Goal: Obtain resource: Obtain resource

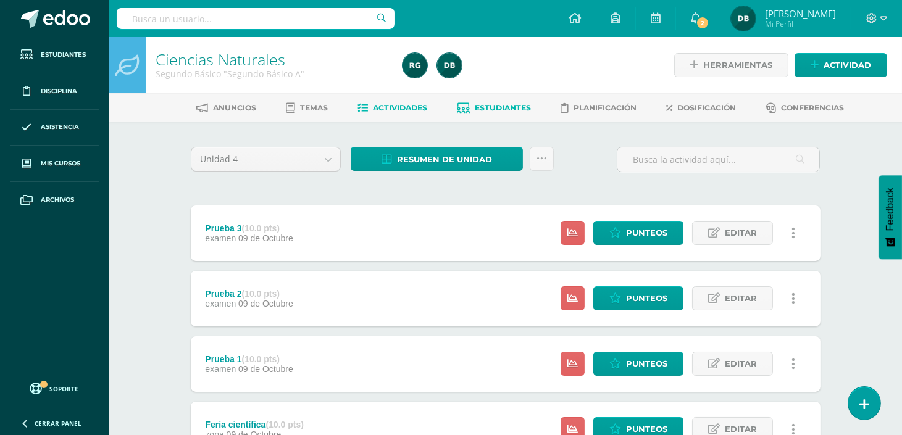
click at [494, 114] on link "Estudiantes" at bounding box center [494, 108] width 74 height 20
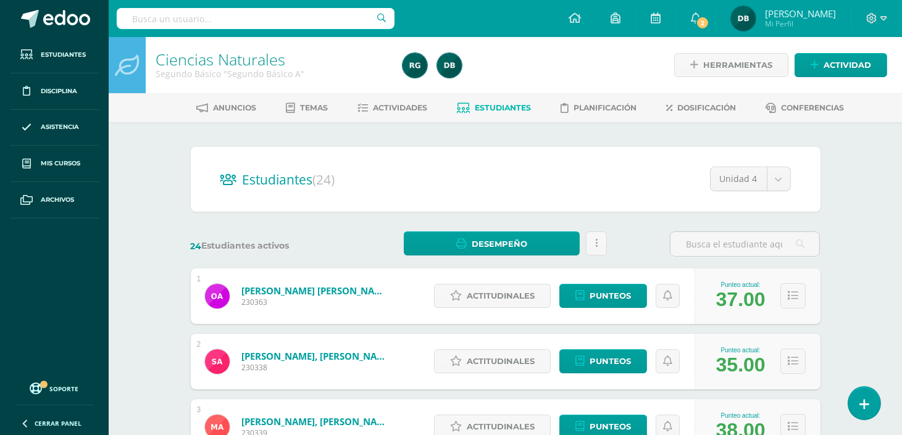
click at [494, 114] on link "Estudiantes" at bounding box center [494, 108] width 74 height 20
click at [623, 286] on span "Punteos" at bounding box center [610, 296] width 41 height 23
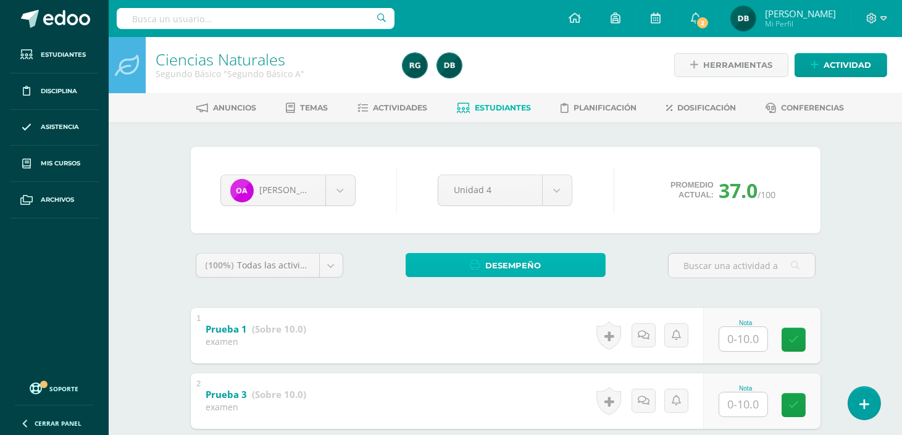
click at [446, 264] on link "Desempeño" at bounding box center [506, 265] width 200 height 24
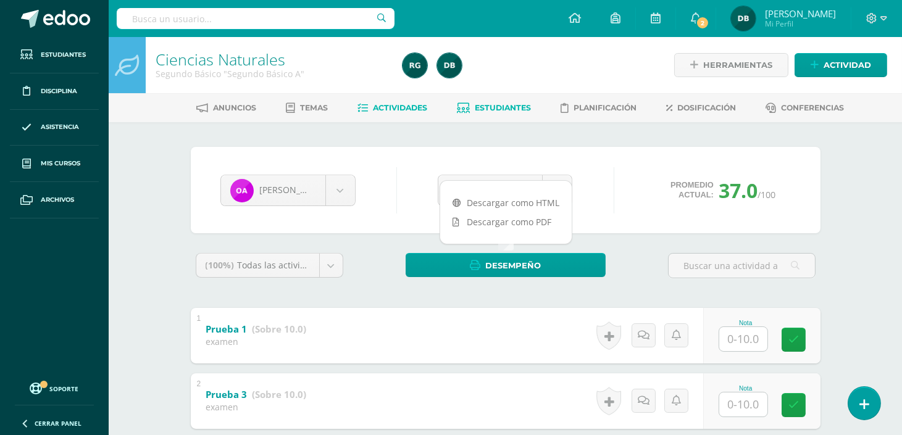
click at [395, 105] on span "Actividades" at bounding box center [400, 107] width 54 height 9
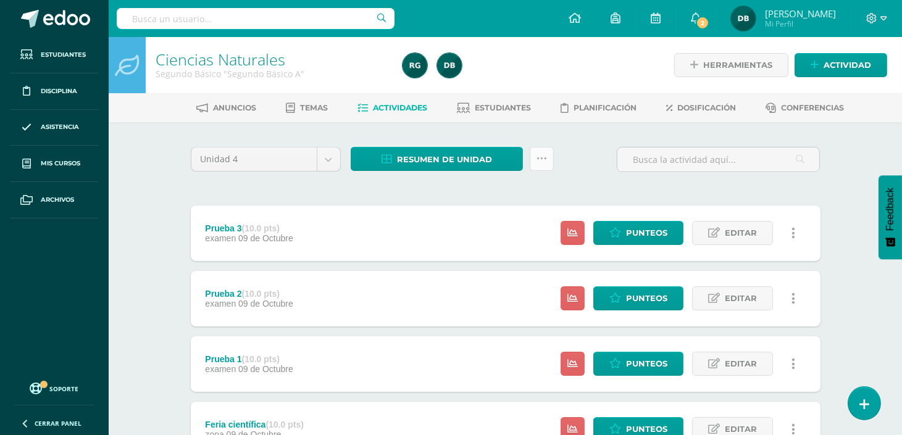
click at [540, 151] on link at bounding box center [542, 159] width 24 height 24
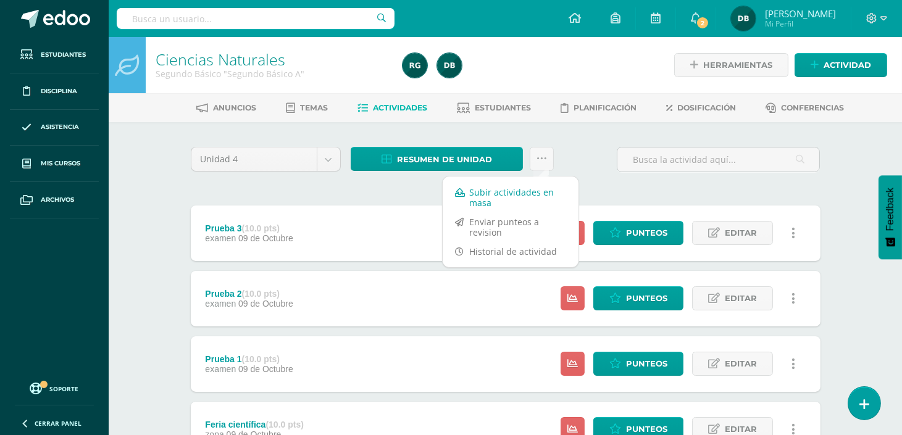
click at [490, 193] on link "Subir actividades en masa" at bounding box center [511, 198] width 136 height 30
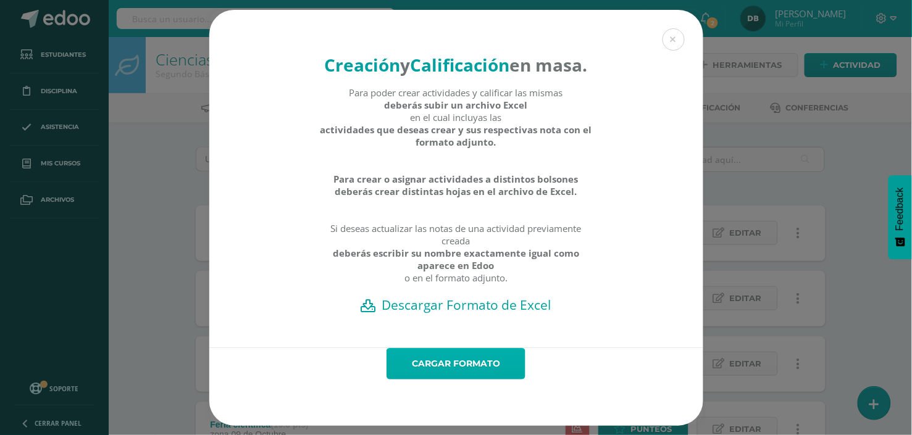
click at [431, 372] on link "Cargar formato" at bounding box center [455, 363] width 139 height 31
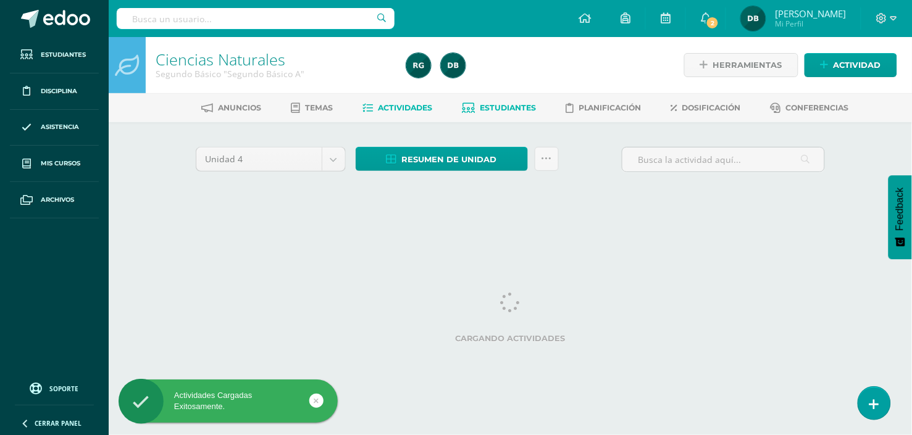
click at [496, 110] on span "Estudiantes" at bounding box center [508, 107] width 56 height 9
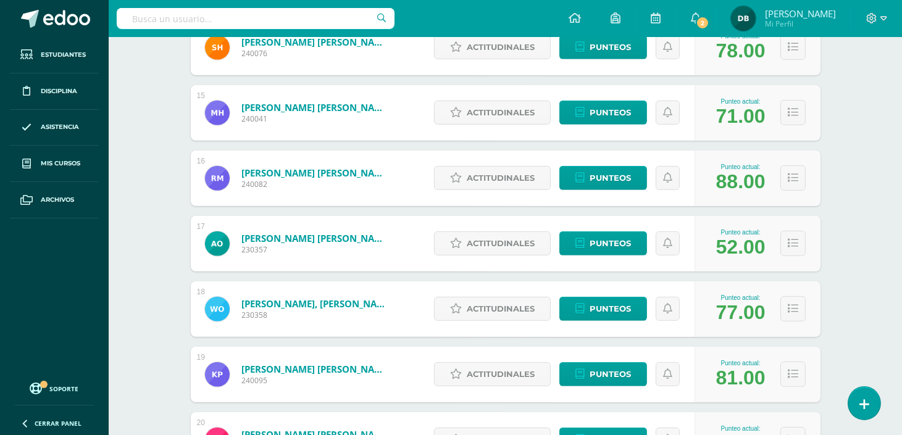
scroll to position [1054, 0]
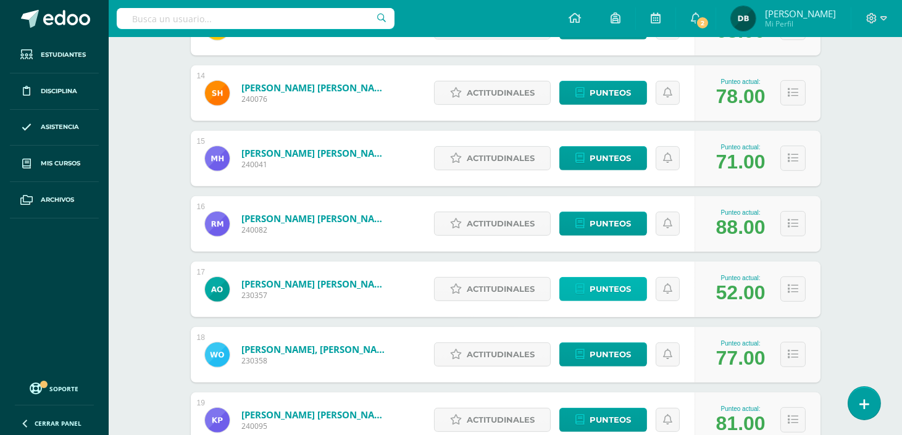
click at [622, 286] on span "Punteos" at bounding box center [610, 289] width 41 height 23
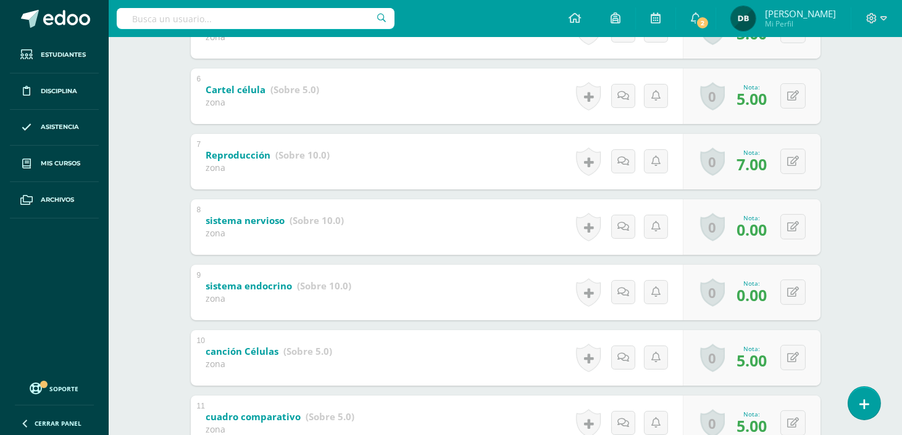
scroll to position [590, 0]
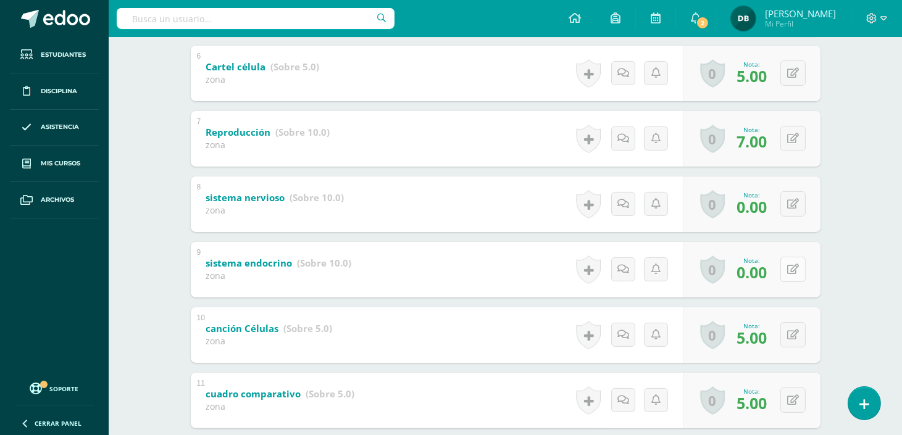
click at [803, 267] on button at bounding box center [792, 269] width 25 height 25
type input "1"
type input "7"
click at [773, 269] on icon at bounding box center [768, 274] width 11 height 10
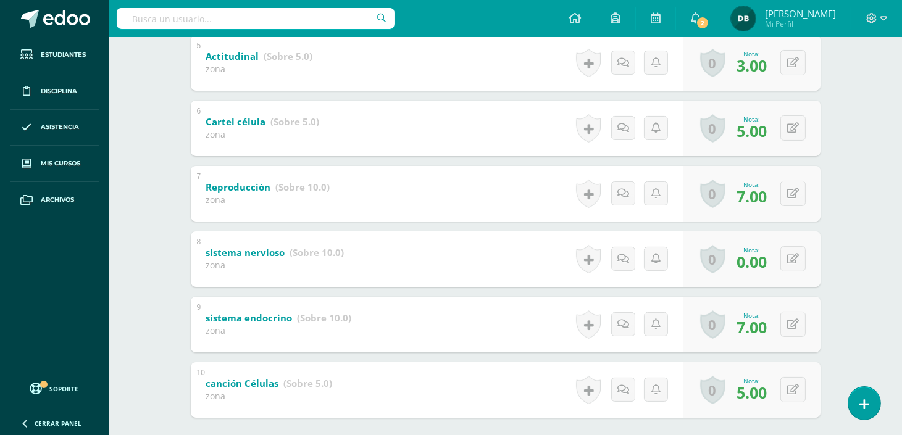
scroll to position [594, 0]
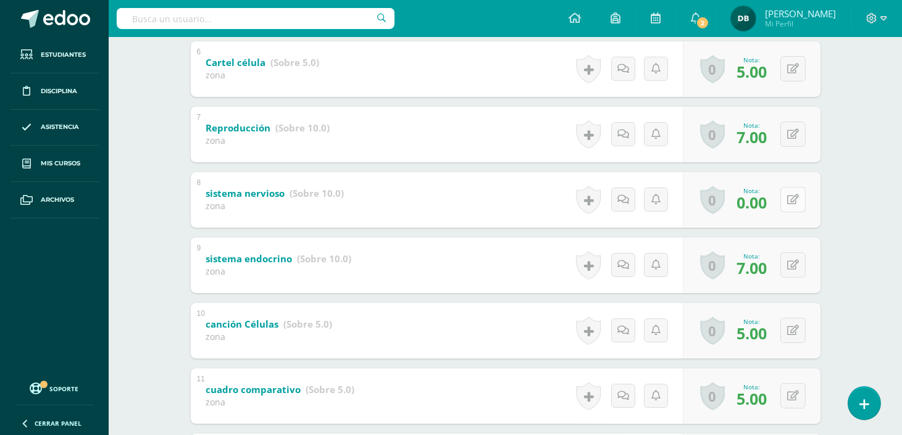
click at [799, 206] on button at bounding box center [792, 199] width 25 height 25
type input "2"
click at [862, 244] on div "Ciencias Naturales Segundo Básico "Segundo Básico A" Herramientas Detalle de as…" at bounding box center [505, 7] width 793 height 1128
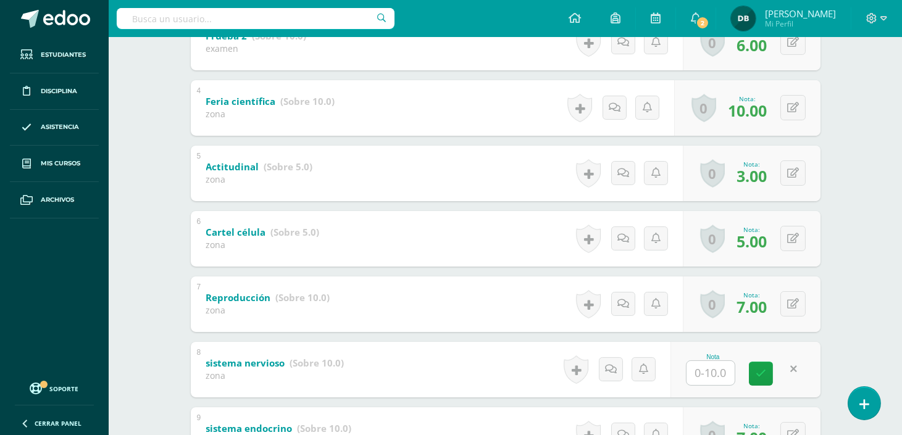
scroll to position [328, 0]
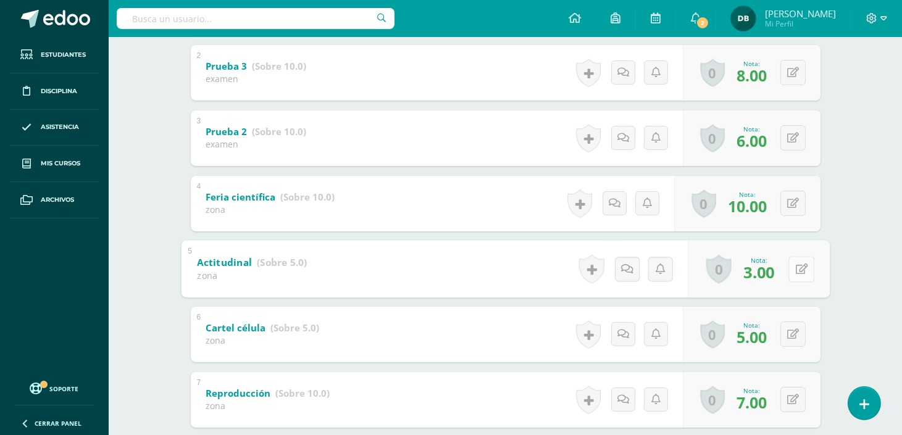
click at [798, 267] on button at bounding box center [801, 269] width 26 height 26
type input "4"
click at [767, 269] on icon at bounding box center [768, 273] width 11 height 10
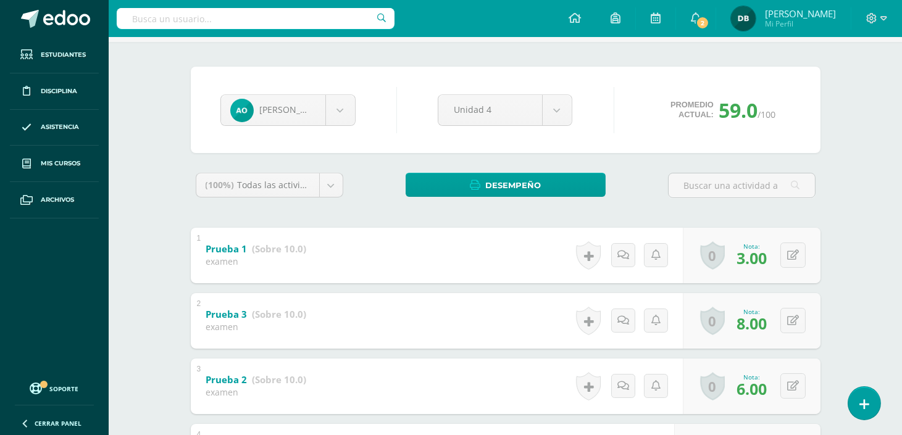
scroll to position [0, 0]
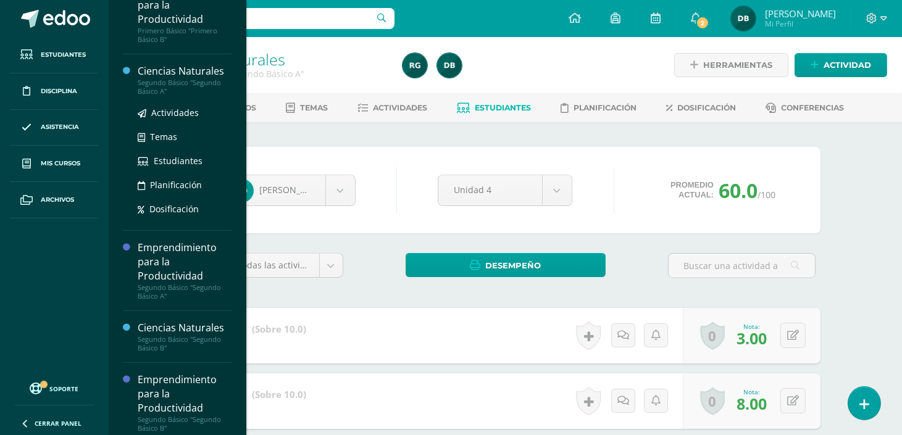
scroll to position [256, 0]
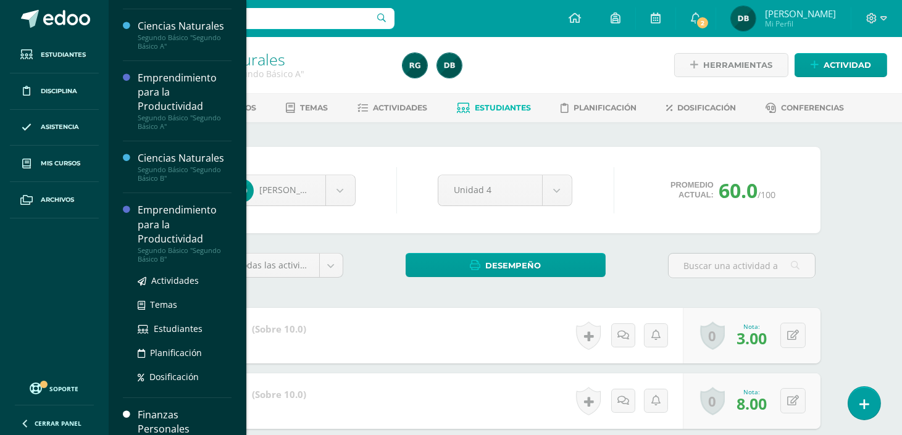
click at [156, 246] on div "Segundo Básico "Segundo Básico B"" at bounding box center [185, 254] width 94 height 17
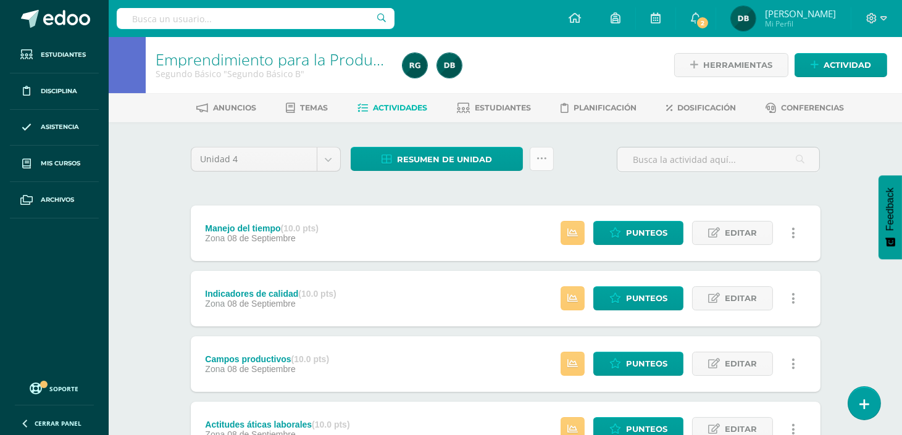
click at [546, 163] on icon at bounding box center [541, 159] width 10 height 10
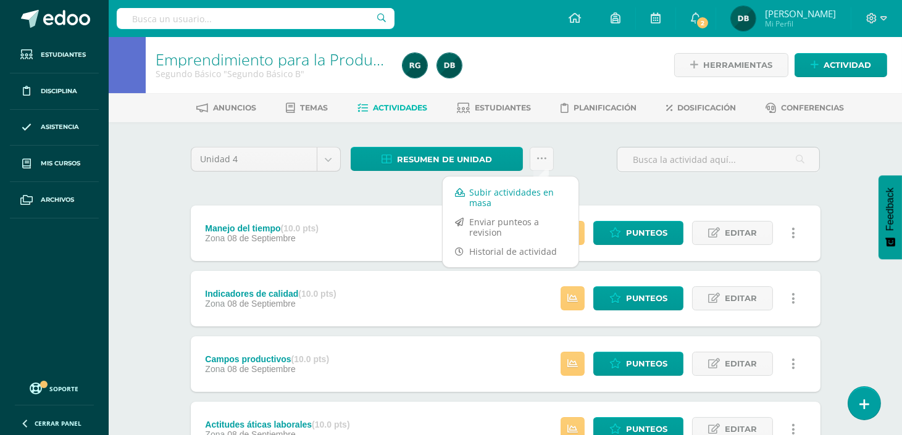
click at [522, 194] on link "Subir actividades en masa" at bounding box center [511, 198] width 136 height 30
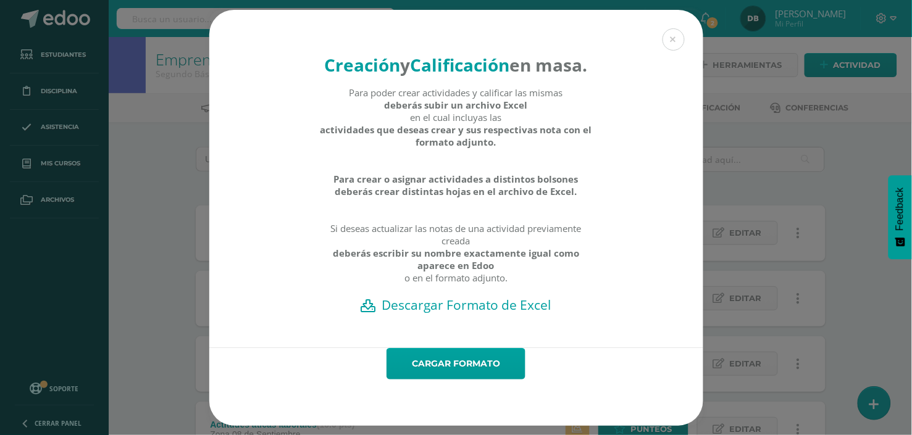
click at [402, 314] on h2 "Descargar Formato de Excel" at bounding box center [456, 304] width 451 height 17
click at [112, 190] on div "Creación y Calificación en masa. Para poder crear actividades y calificar las m…" at bounding box center [456, 218] width 902 height 416
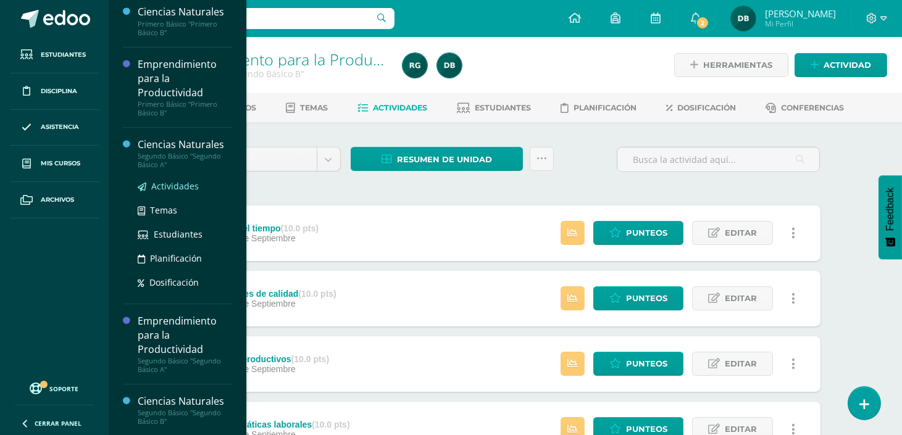
scroll to position [159, 0]
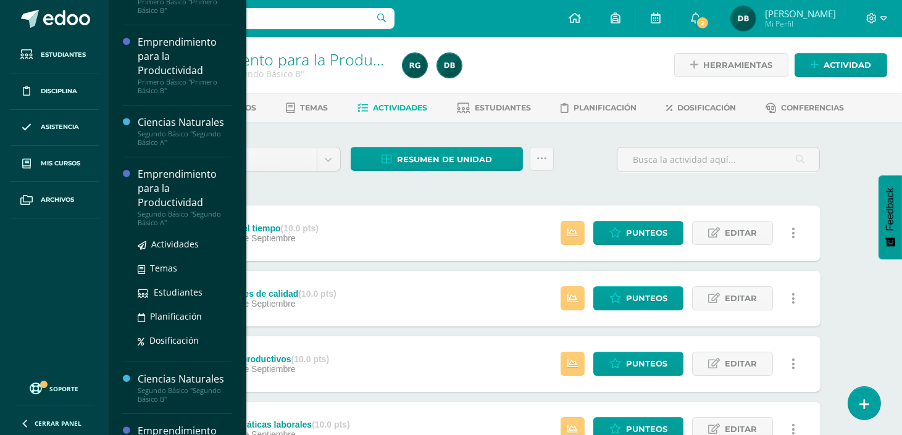
click at [164, 181] on div "Emprendimiento para la Productividad" at bounding box center [185, 188] width 94 height 43
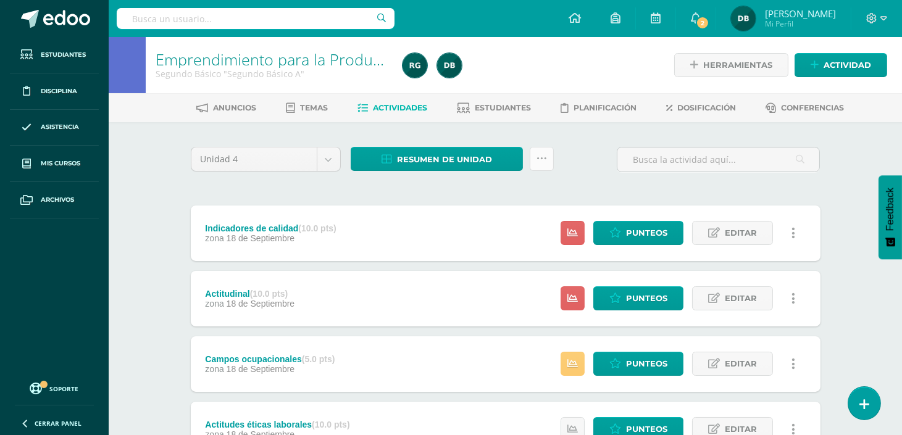
click at [542, 156] on icon at bounding box center [541, 159] width 10 height 10
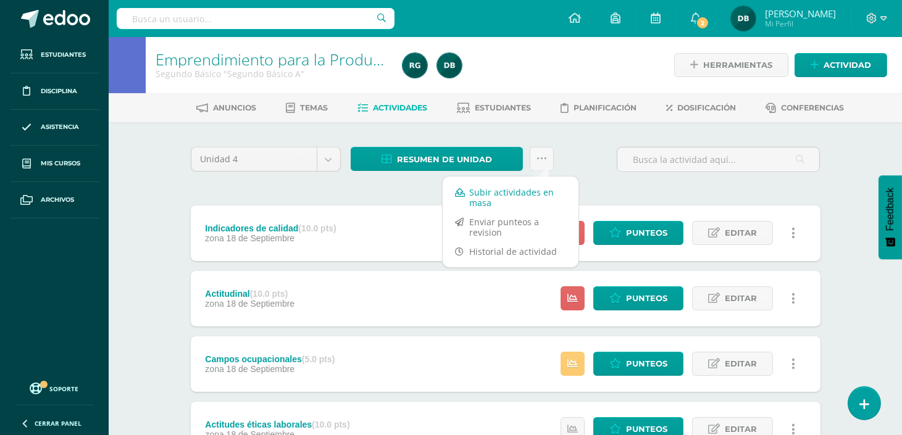
click at [502, 200] on link "Subir actividades en masa" at bounding box center [511, 198] width 136 height 30
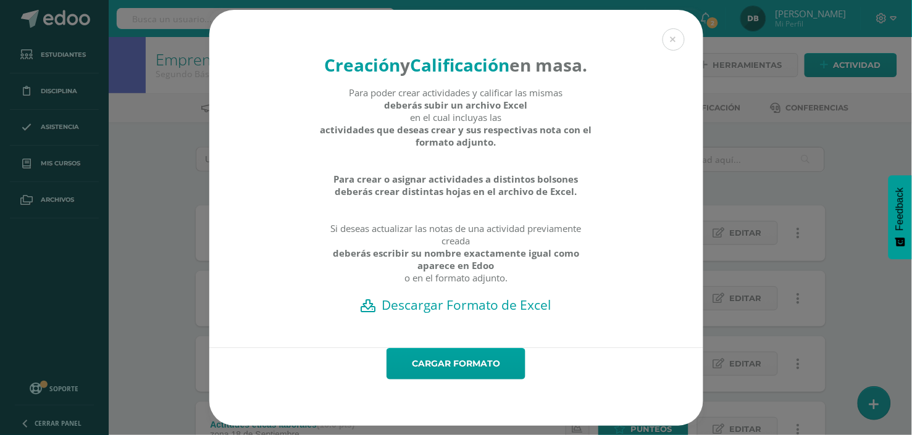
click at [477, 314] on h2 "Descargar Formato de Excel" at bounding box center [456, 304] width 451 height 17
click at [830, 180] on div "Creación y Calificación en masa. Para poder crear actividades y calificar las m…" at bounding box center [456, 218] width 902 height 416
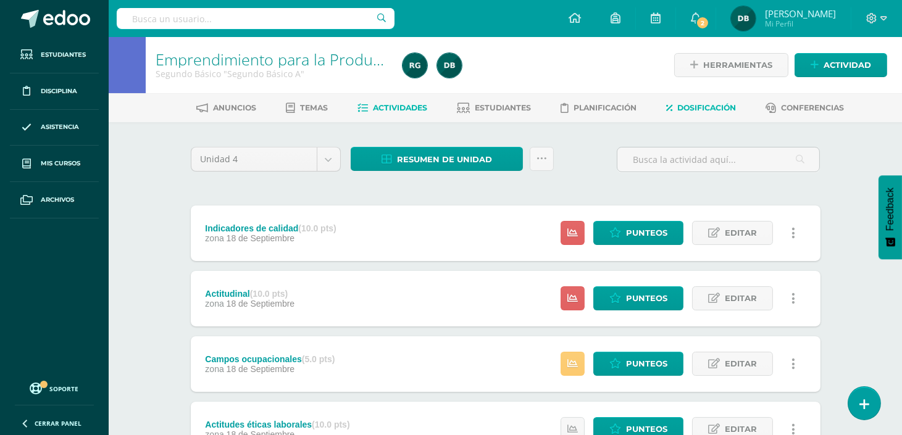
click at [725, 103] on span "Dosificación" at bounding box center [706, 107] width 59 height 9
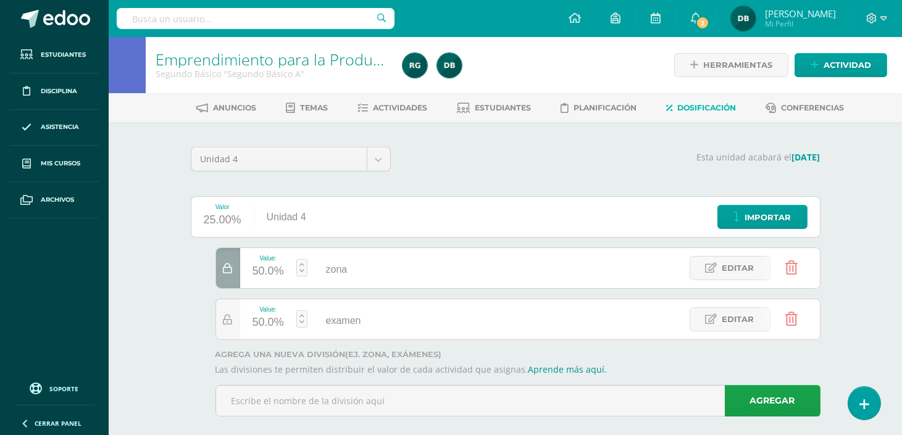
scroll to position [15, 0]
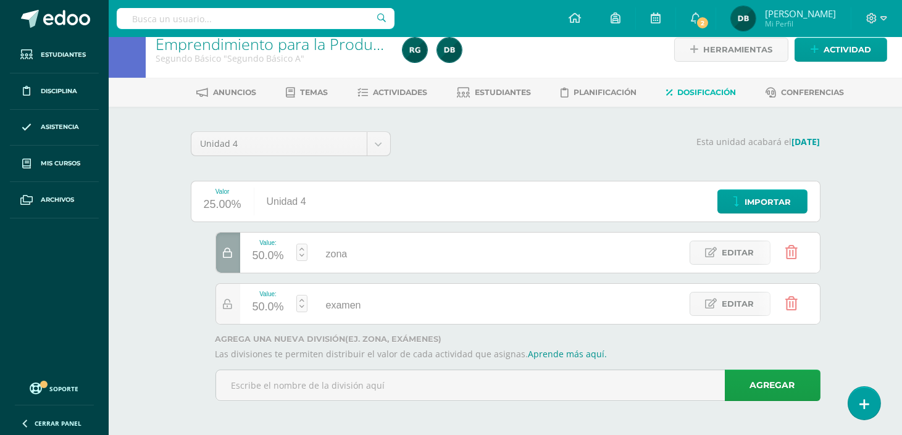
click at [385, 102] on div "Anuncios Temas Actividades Estudiantes Planificación Dosificación Conferencias" at bounding box center [520, 92] width 823 height 29
click at [388, 83] on link "Actividades" at bounding box center [392, 93] width 70 height 20
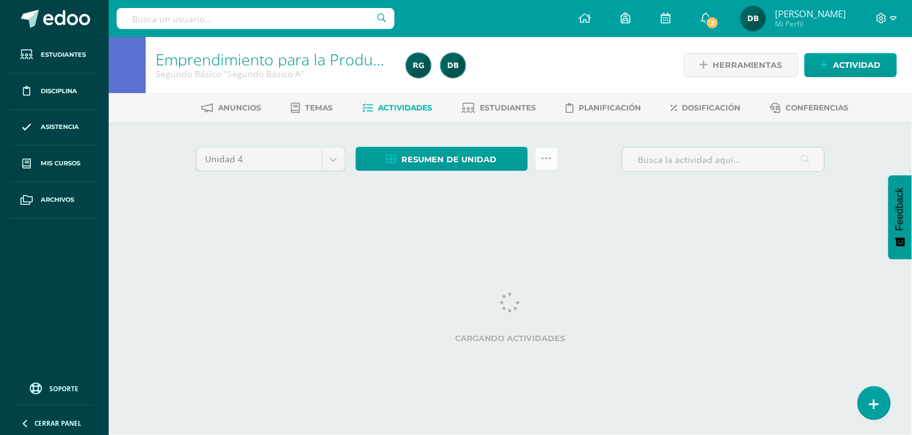
click at [549, 163] on icon at bounding box center [546, 159] width 10 height 10
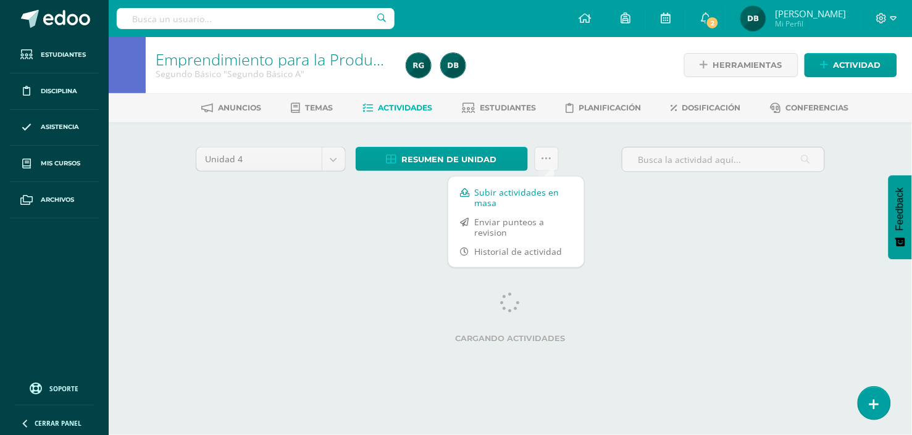
click at [547, 189] on link "Subir actividades en masa" at bounding box center [516, 198] width 136 height 30
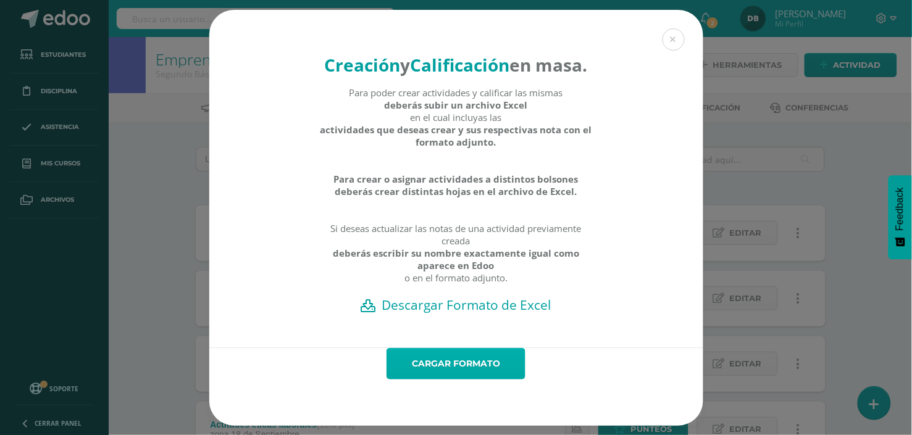
click at [482, 377] on link "Cargar formato" at bounding box center [455, 363] width 139 height 31
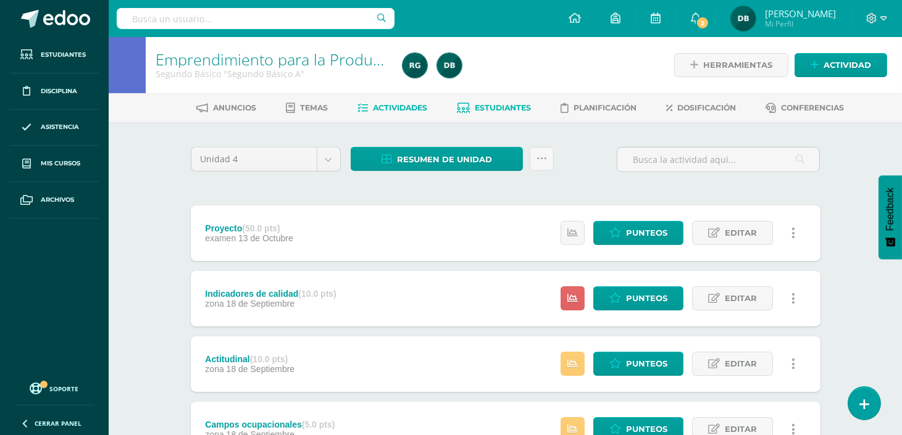
click at [501, 99] on link "Estudiantes" at bounding box center [494, 108] width 74 height 20
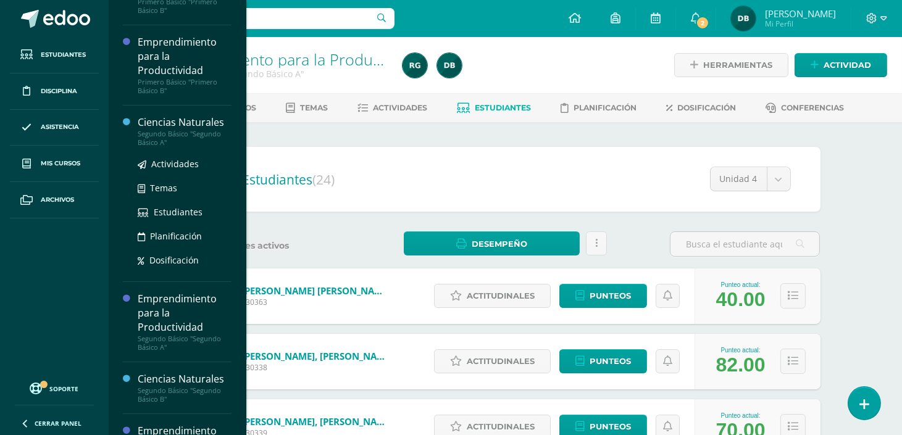
scroll to position [183, 0]
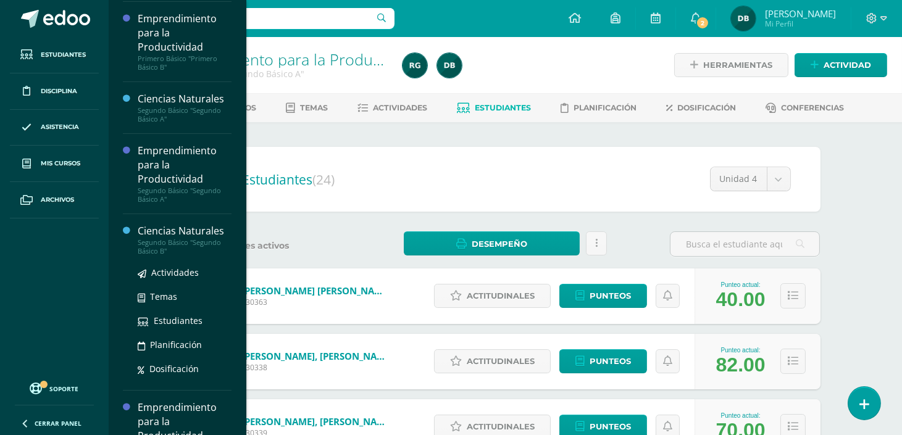
click at [205, 225] on div "Ciencias Naturales" at bounding box center [185, 231] width 94 height 14
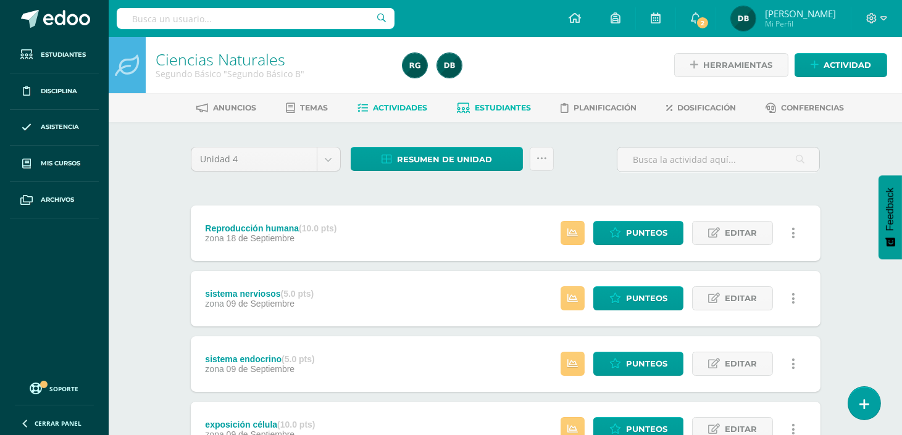
click at [497, 107] on span "Estudiantes" at bounding box center [503, 107] width 56 height 9
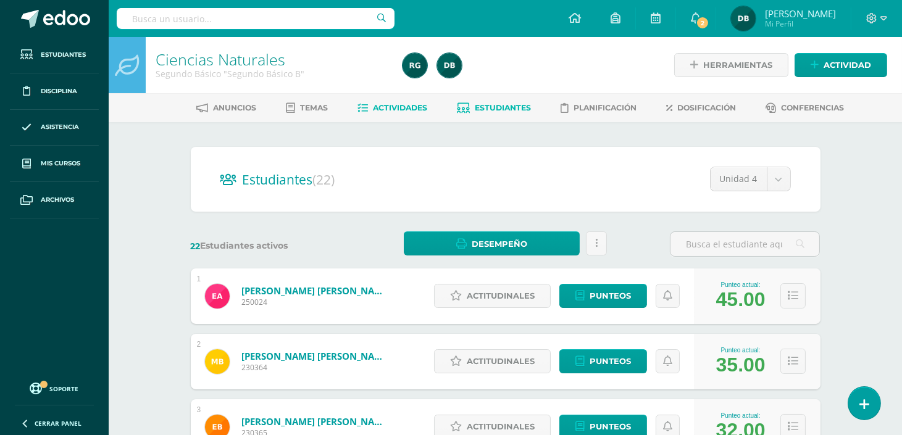
click at [412, 98] on link "Actividades" at bounding box center [392, 108] width 70 height 20
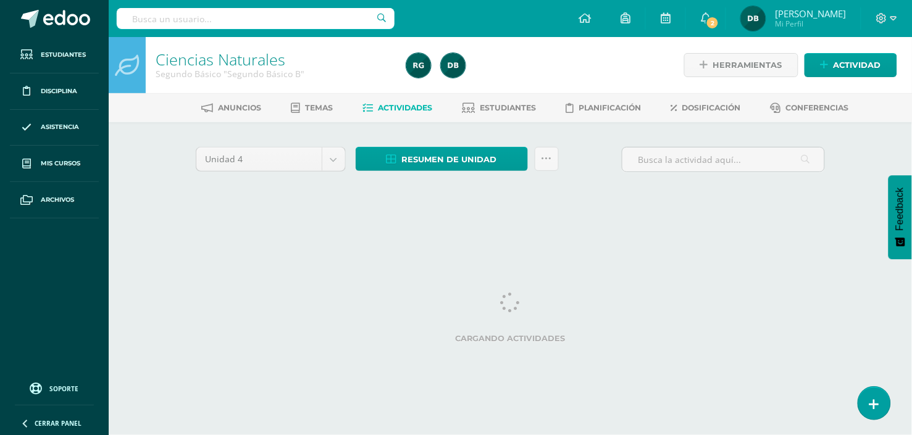
click at [412, 98] on link "Actividades" at bounding box center [397, 108] width 70 height 20
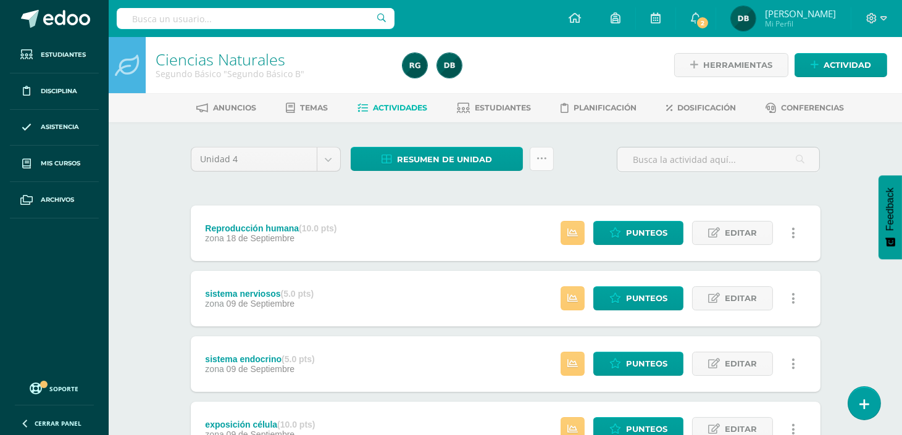
click at [549, 162] on link at bounding box center [542, 159] width 24 height 24
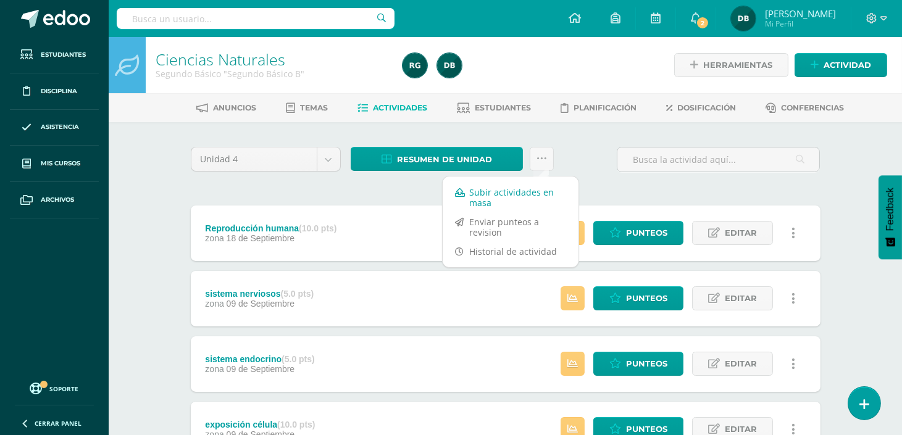
click at [535, 186] on link "Subir actividades en masa" at bounding box center [511, 198] width 136 height 30
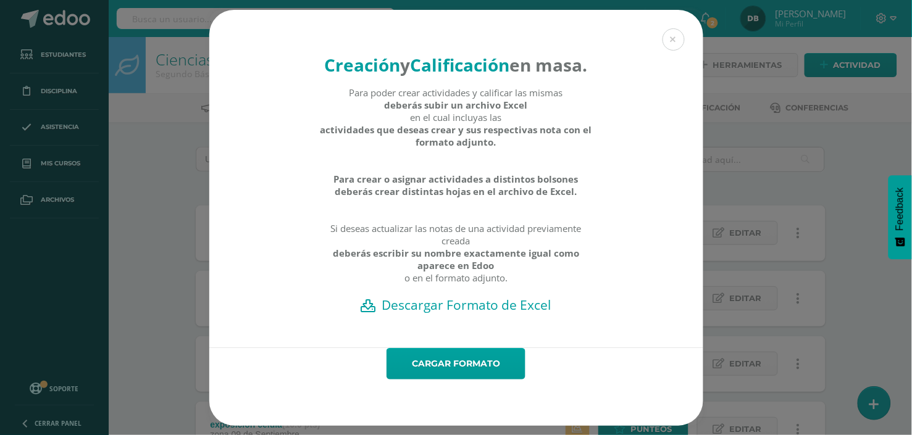
click at [468, 314] on h2 "Descargar Formato de Excel" at bounding box center [456, 304] width 451 height 17
